Goal: Check status: Check status

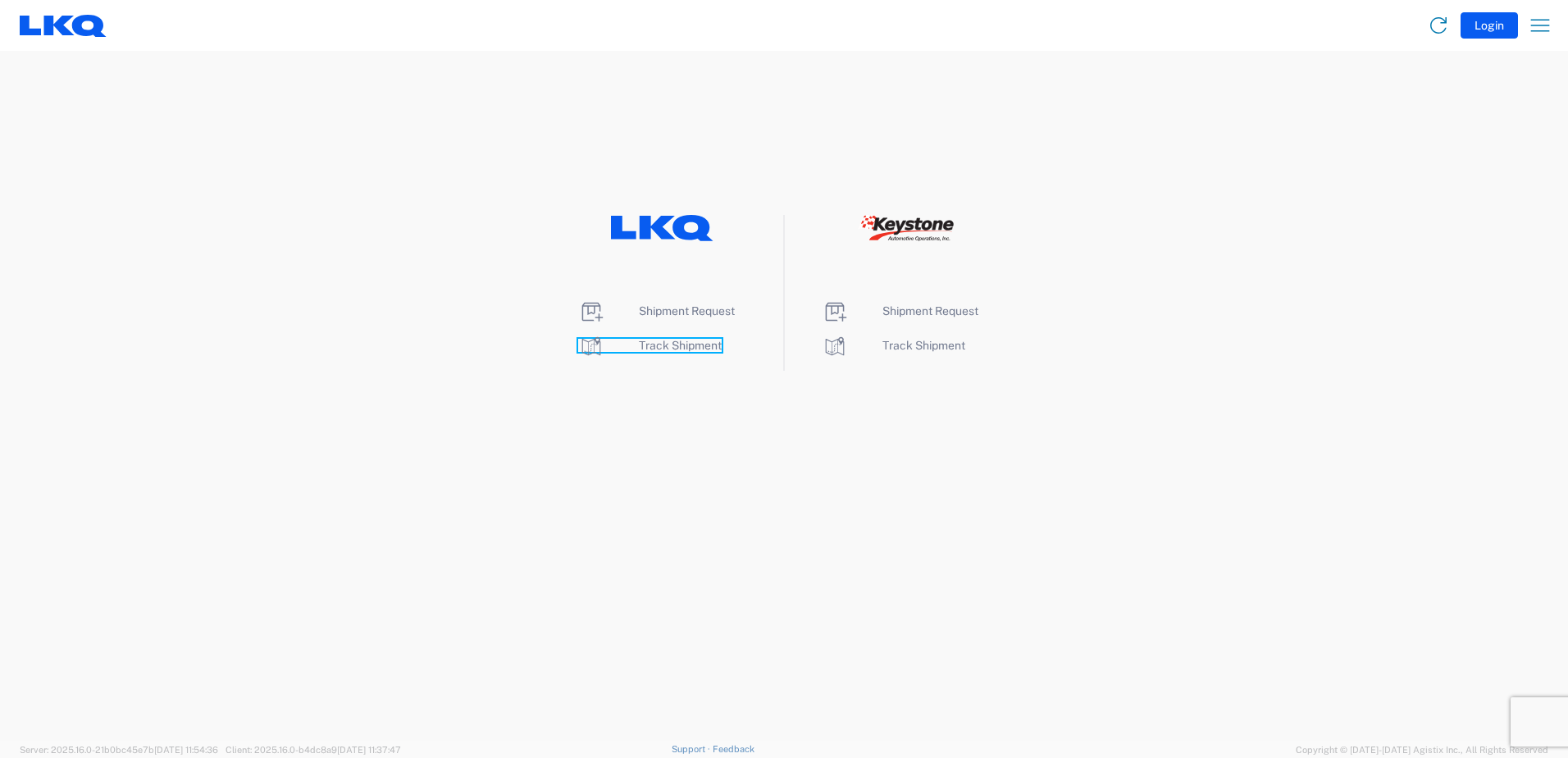
click at [682, 341] on span "Track Shipment" at bounding box center [680, 346] width 83 height 13
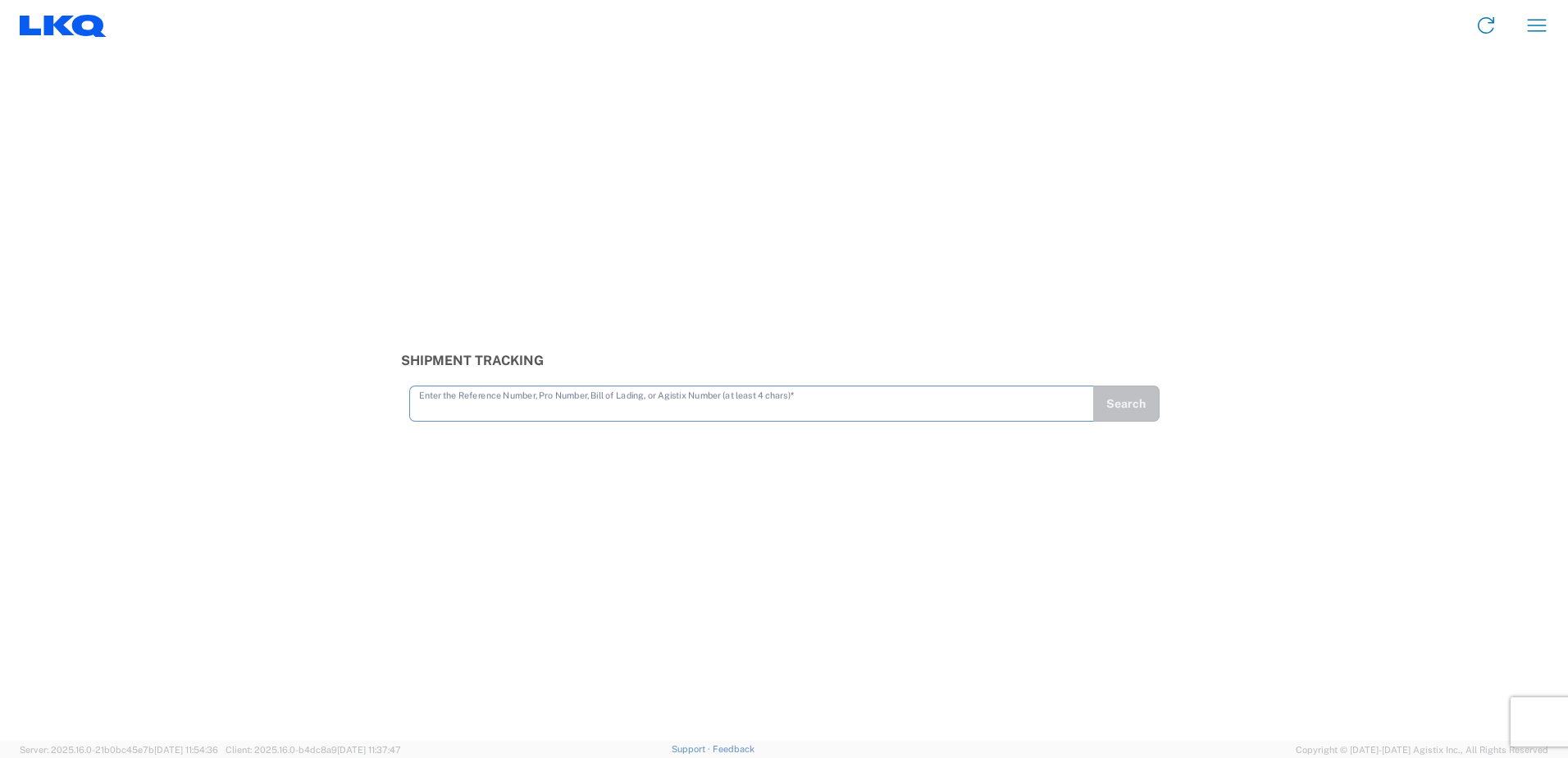
click at [475, 405] on input "text" at bounding box center [751, 402] width 665 height 29
type input "56461142"
